Goal: Obtain resource: Obtain resource

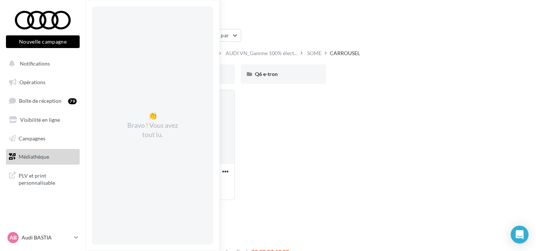
scroll to position [12, 0]
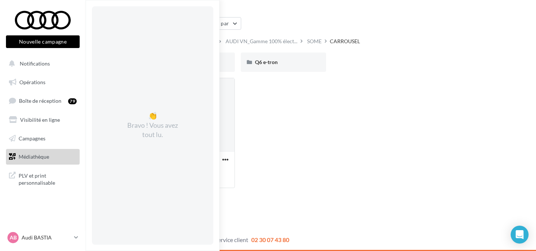
click at [37, 159] on span "Médiathèque" at bounding box center [34, 156] width 31 height 6
click at [350, 166] on div "AUDI_VN_B2C_PPE_WORDING_SOME Format du document: xlsx AUDI_VN_B2C_PPE_WORDING_S…" at bounding box center [332, 136] width 366 height 116
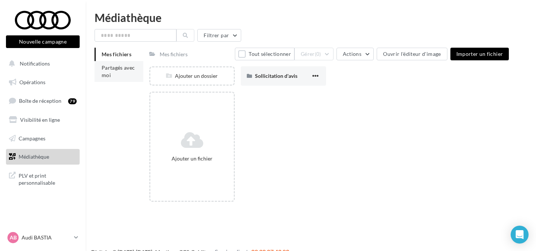
click at [114, 69] on span "Partagés avec moi" at bounding box center [119, 71] width 34 height 14
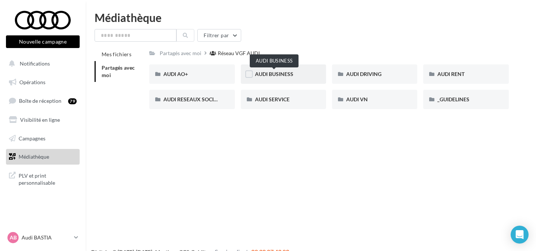
click at [284, 73] on span "AUDI BUSINESS" at bounding box center [274, 74] width 38 height 6
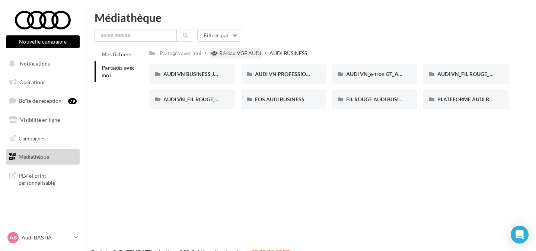
click at [238, 55] on div "Réseau VGF AUDI" at bounding box center [240, 53] width 42 height 7
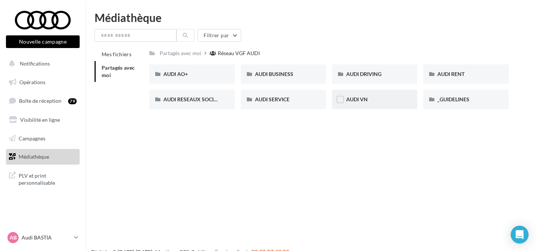
click at [362, 104] on div "AUDI VN" at bounding box center [374, 99] width 85 height 19
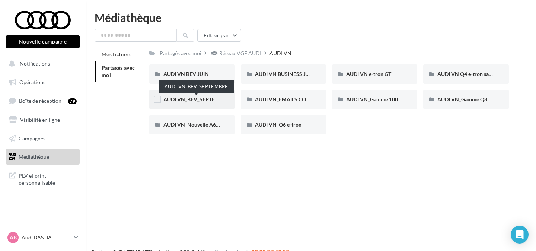
click at [199, 97] on span "AUDI VN_BEV_SEPTEMBRE" at bounding box center [196, 99] width 66 height 6
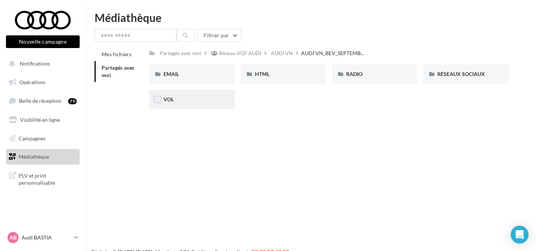
click at [203, 101] on div "VOL" at bounding box center [191, 99] width 57 height 7
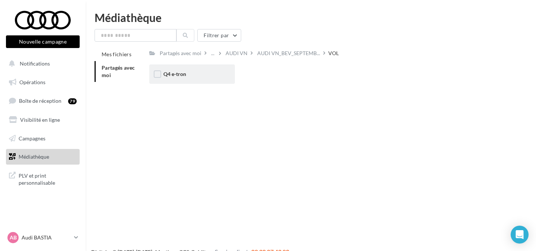
click at [197, 77] on div "Q4 e-tron" at bounding box center [191, 73] width 57 height 7
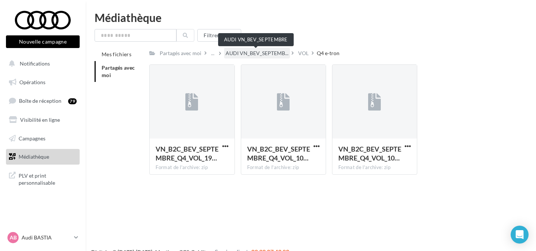
click at [264, 54] on span "AUDI VN_BEV_SEPTEMB..." at bounding box center [257, 53] width 63 height 7
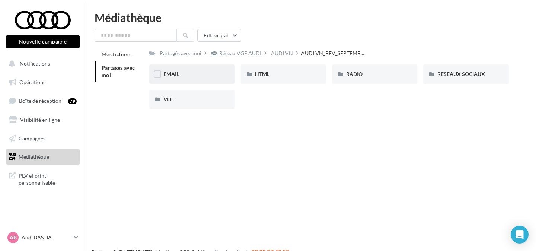
click at [182, 73] on div "EMAIL" at bounding box center [191, 73] width 57 height 7
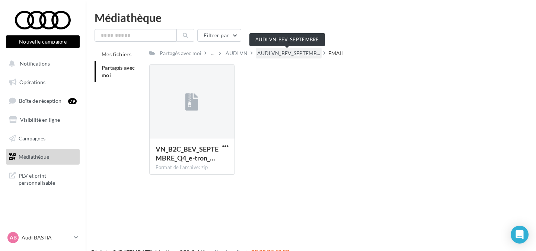
click at [275, 53] on span "AUDI VN_BEV_SEPTEMB..." at bounding box center [288, 53] width 63 height 7
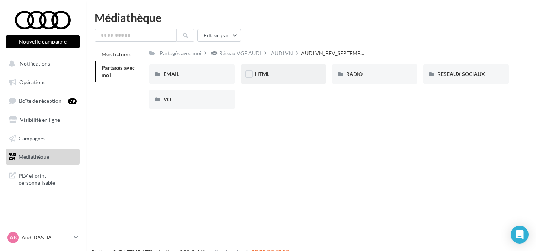
click at [273, 74] on div "HTML" at bounding box center [283, 73] width 57 height 7
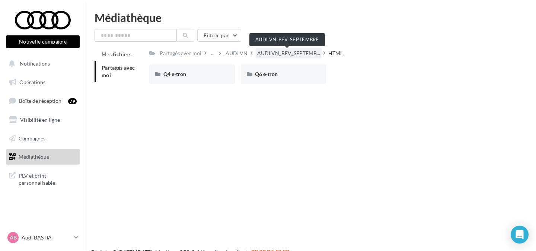
click at [271, 53] on span "AUDI VN_BEV_SEPTEMB..." at bounding box center [288, 53] width 63 height 7
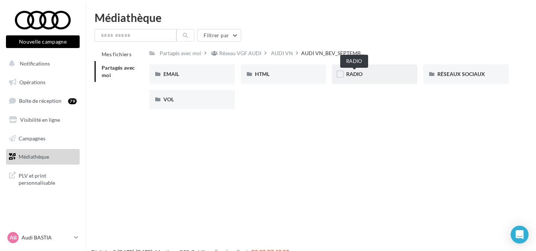
click at [361, 77] on span "RADIO" at bounding box center [354, 74] width 16 height 6
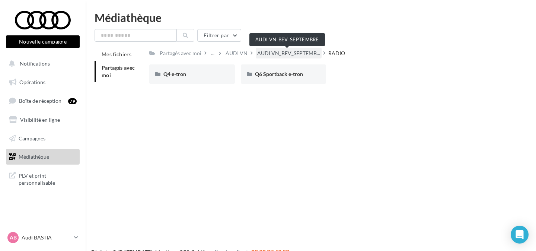
click at [282, 55] on span "AUDI VN_BEV_SEPTEMB..." at bounding box center [288, 53] width 63 height 7
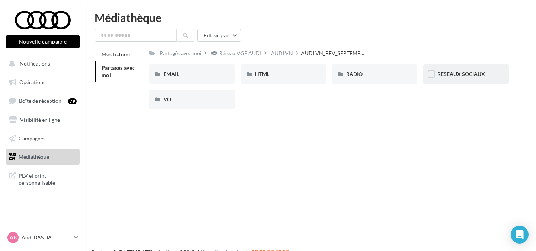
click at [455, 82] on div "RÉSEAUX SOCIAUX" at bounding box center [465, 73] width 85 height 19
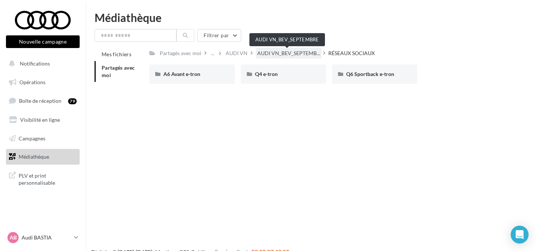
click at [298, 53] on span "AUDI VN_BEV_SEPTEMB..." at bounding box center [288, 53] width 63 height 7
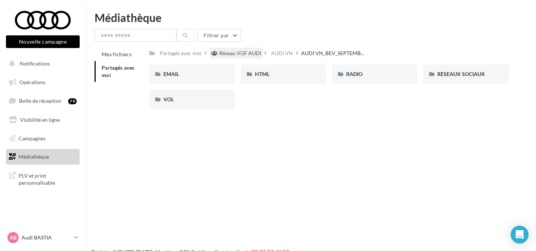
click at [245, 53] on div "Réseau VGF AUDI" at bounding box center [240, 53] width 42 height 7
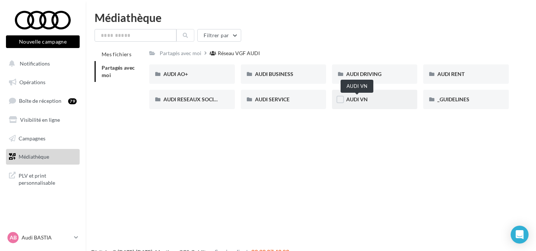
click at [366, 99] on span "AUDI VN" at bounding box center [357, 99] width 22 height 6
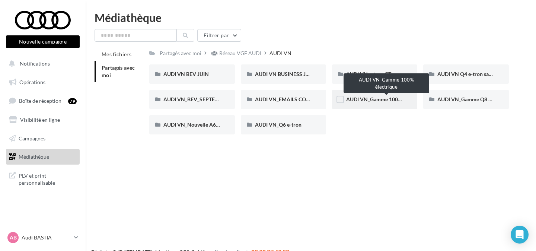
click at [389, 98] on span "AUDI VN_Gamme 100% électrique" at bounding box center [386, 99] width 80 height 6
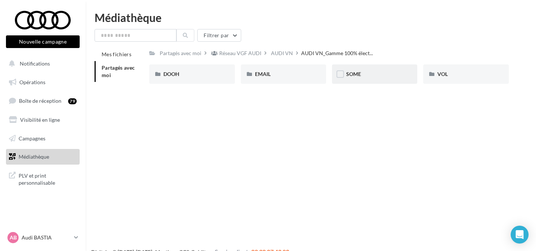
click at [346, 71] on div "SOME" at bounding box center [374, 73] width 85 height 19
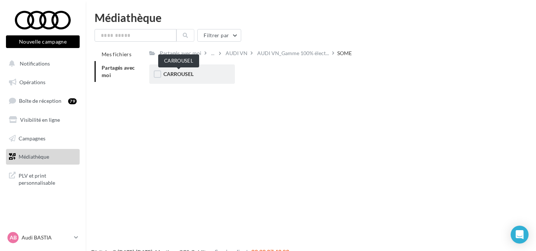
click at [190, 77] on span "CARROUSEL" at bounding box center [178, 74] width 30 height 6
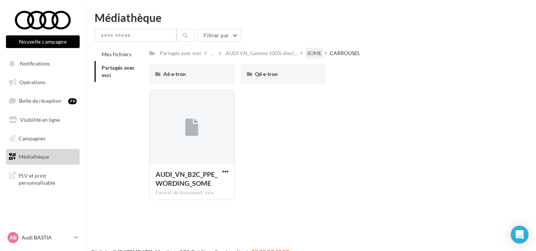
click at [311, 53] on div "SOME" at bounding box center [314, 53] width 15 height 7
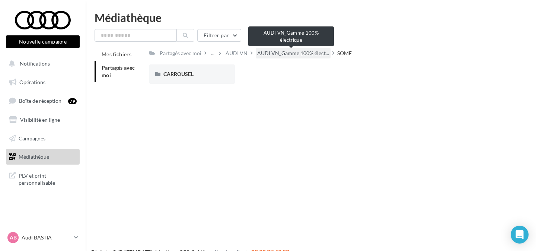
click at [263, 54] on span "AUDI VN_Gamme 100% élect..." at bounding box center [293, 53] width 72 height 7
